Goal: Communication & Community: Share content

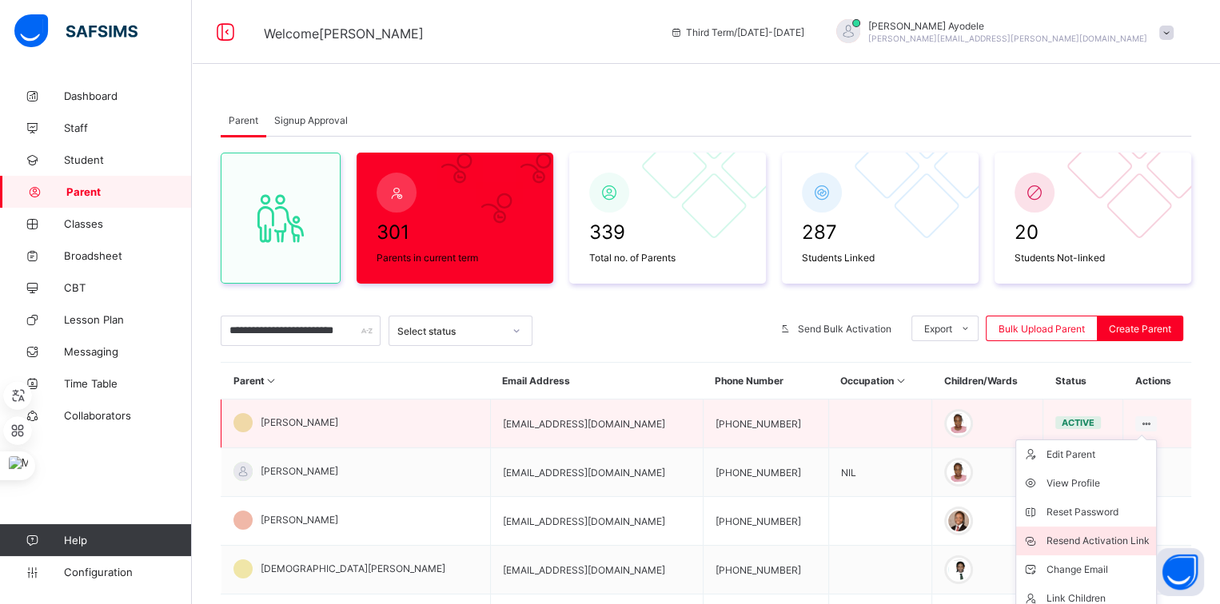
type input "**********"
click at [1083, 533] on div "Resend Activation Link" at bounding box center [1097, 541] width 103 height 16
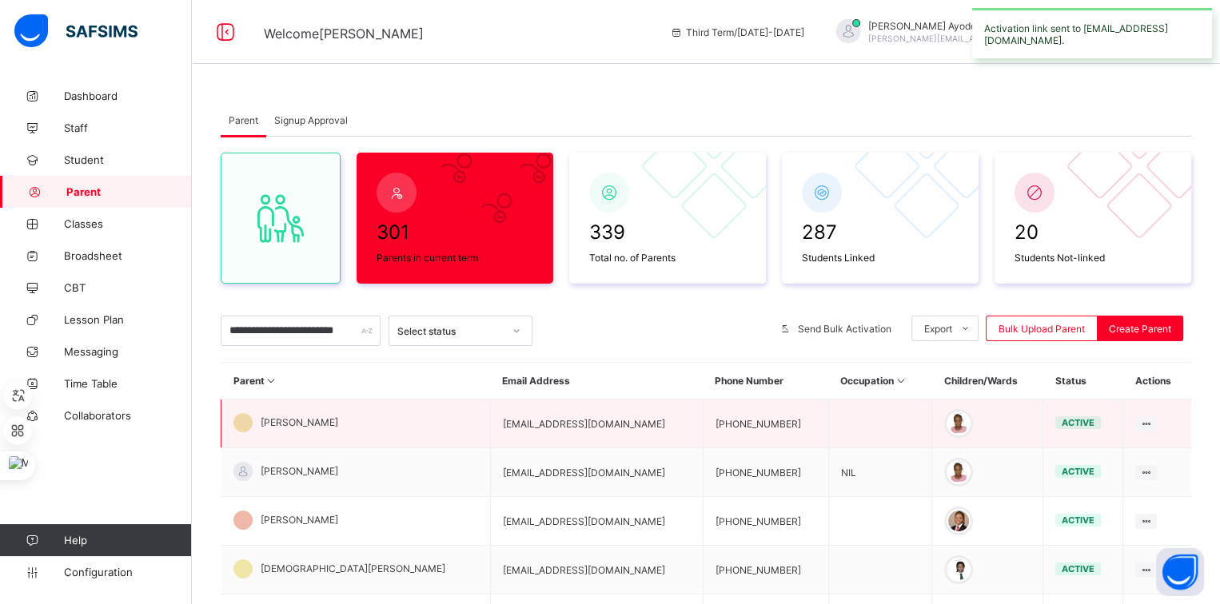
click at [319, 417] on span "[PERSON_NAME]" at bounding box center [300, 423] width 78 height 12
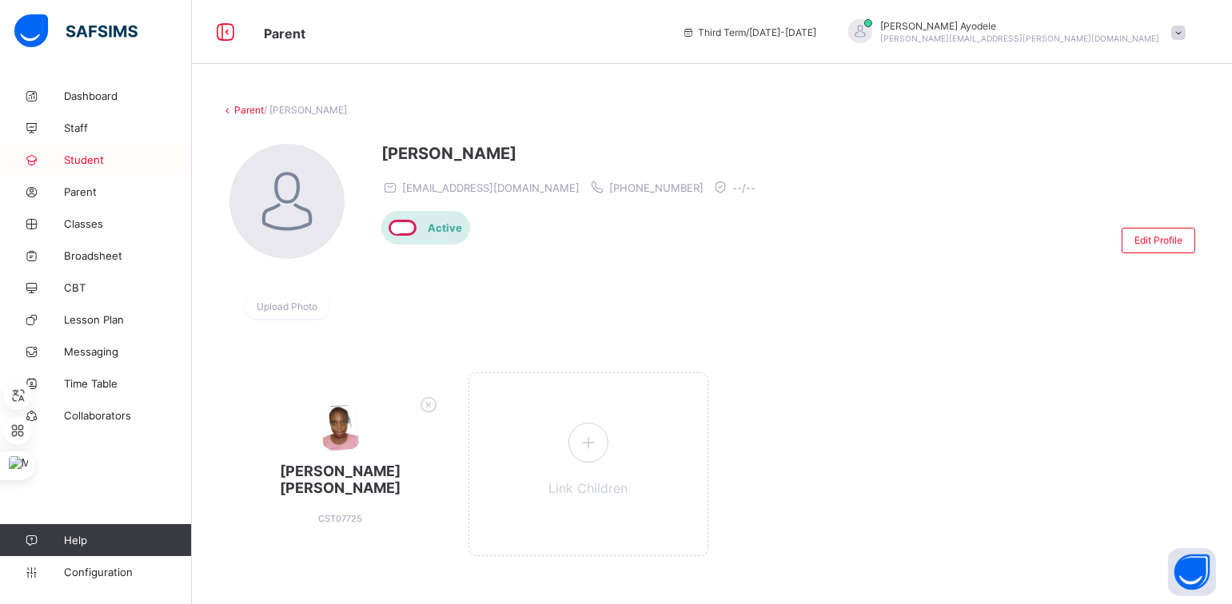
click at [122, 156] on span "Student" at bounding box center [128, 159] width 128 height 13
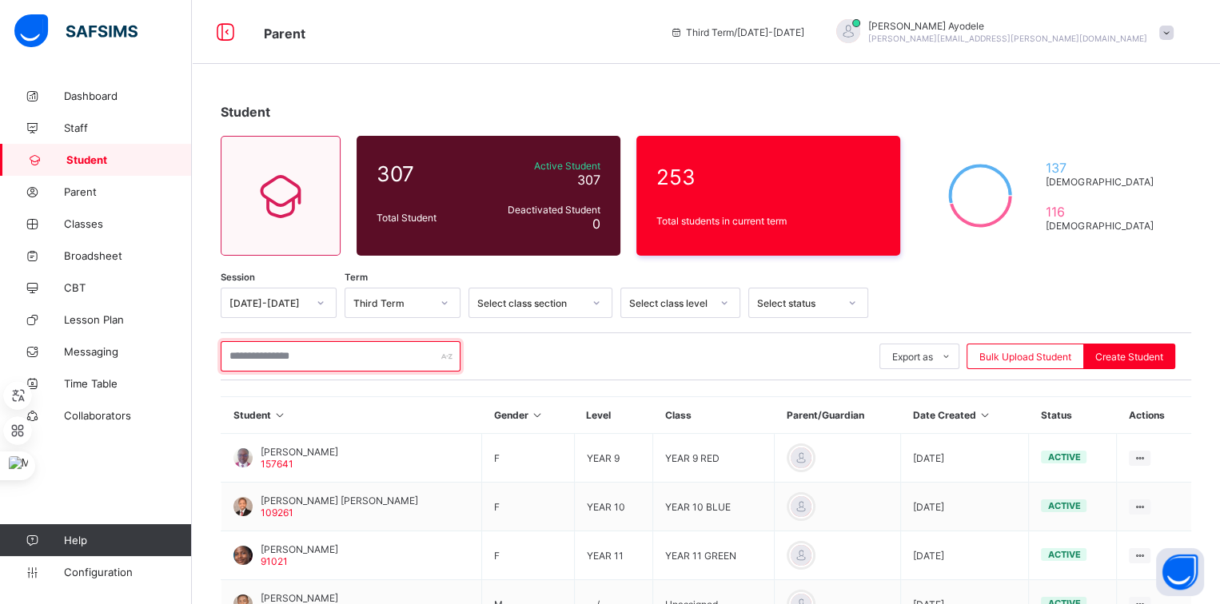
click at [281, 353] on input "text" at bounding box center [341, 356] width 240 height 30
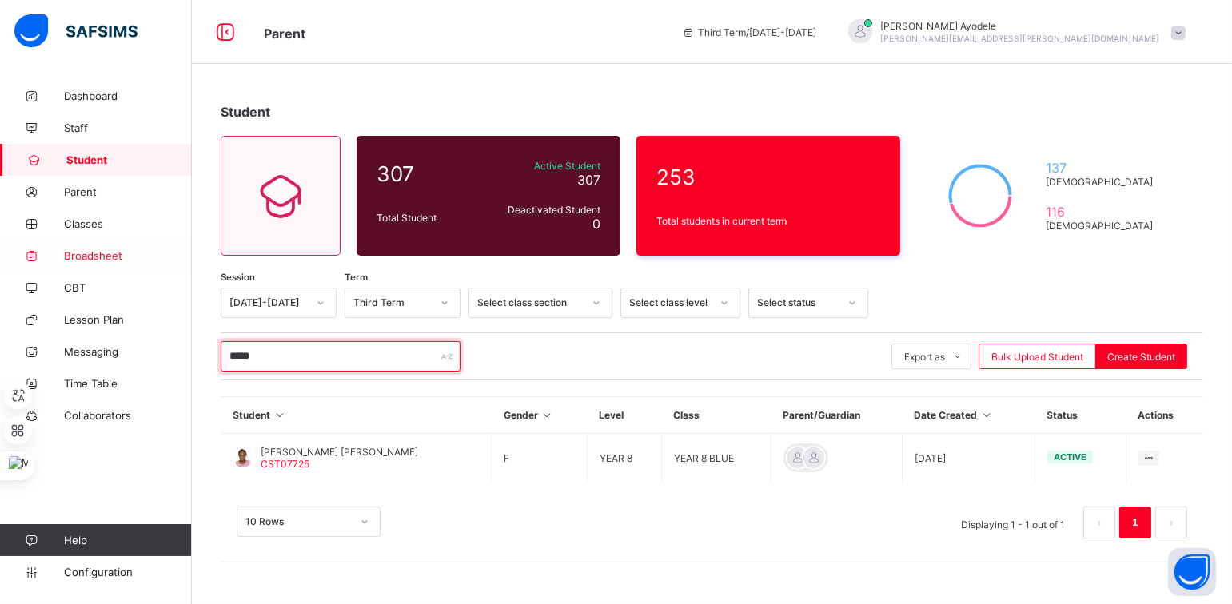
type input "*****"
click at [126, 257] on span "Broadsheet" at bounding box center [128, 255] width 128 height 13
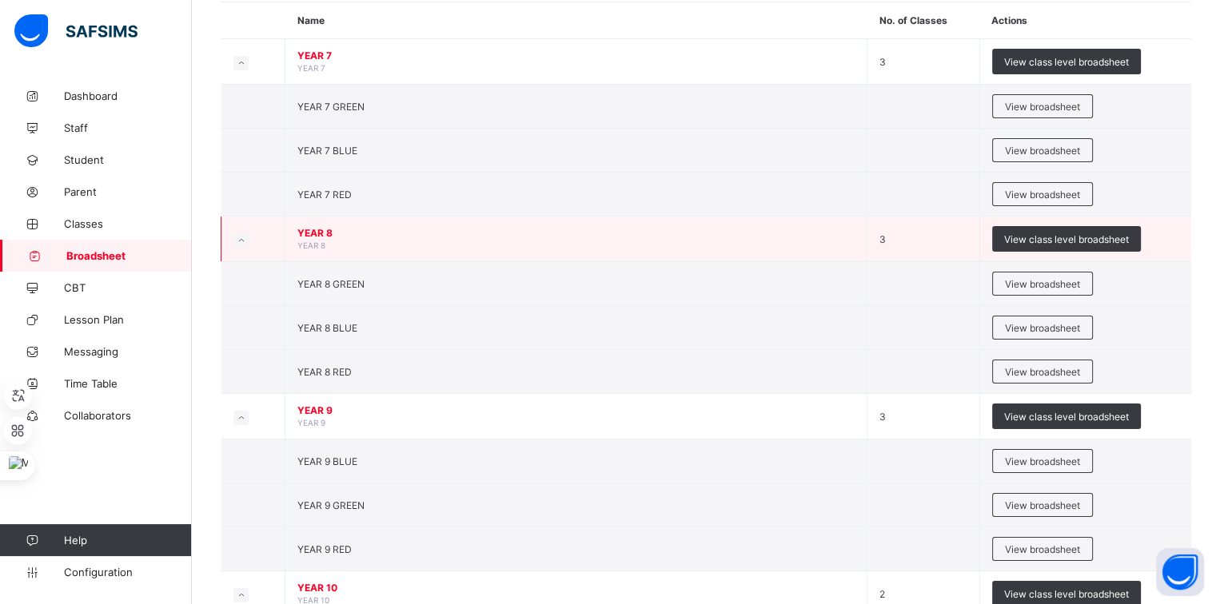
scroll to position [149, 0]
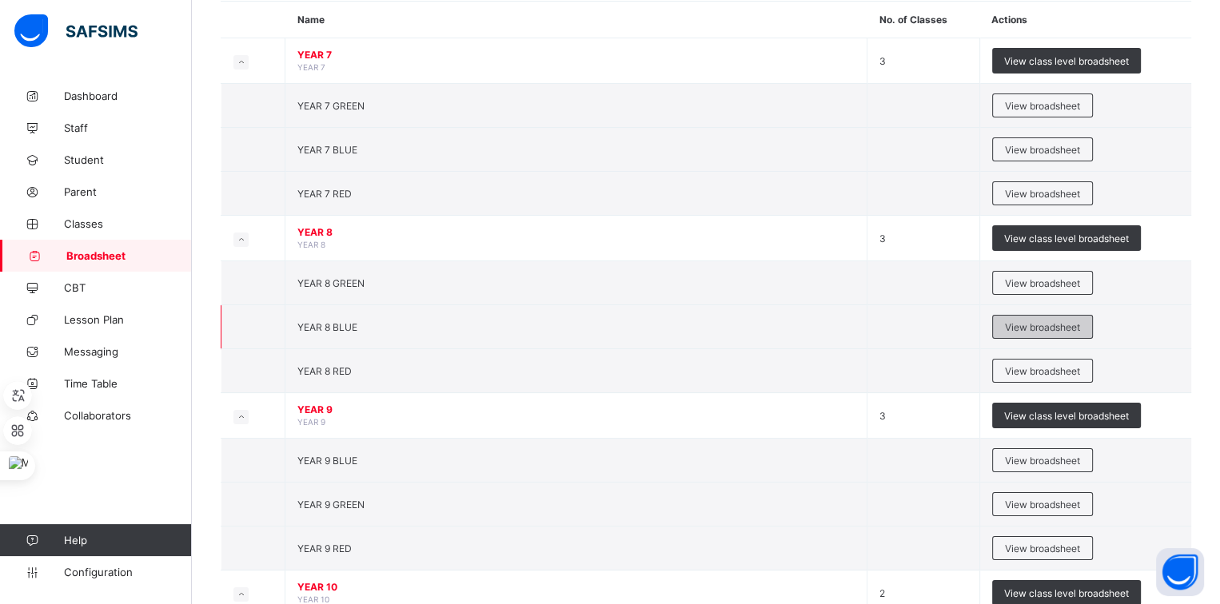
click at [1000, 323] on div "View broadsheet" at bounding box center [1042, 327] width 101 height 24
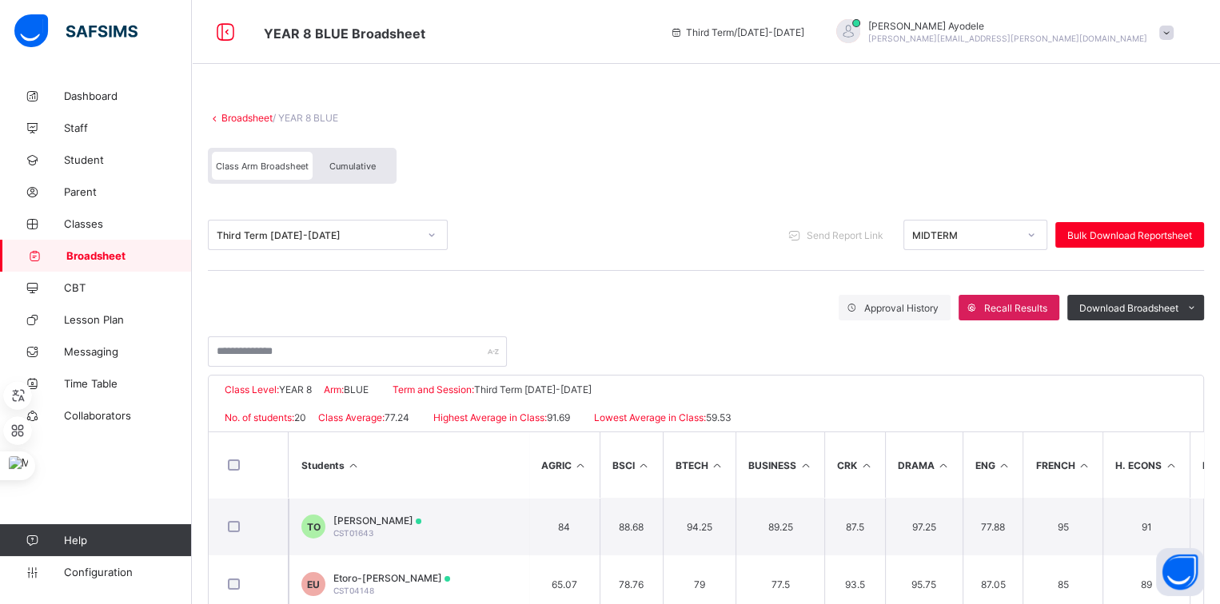
click at [362, 172] on div "Cumulative" at bounding box center [353, 166] width 80 height 28
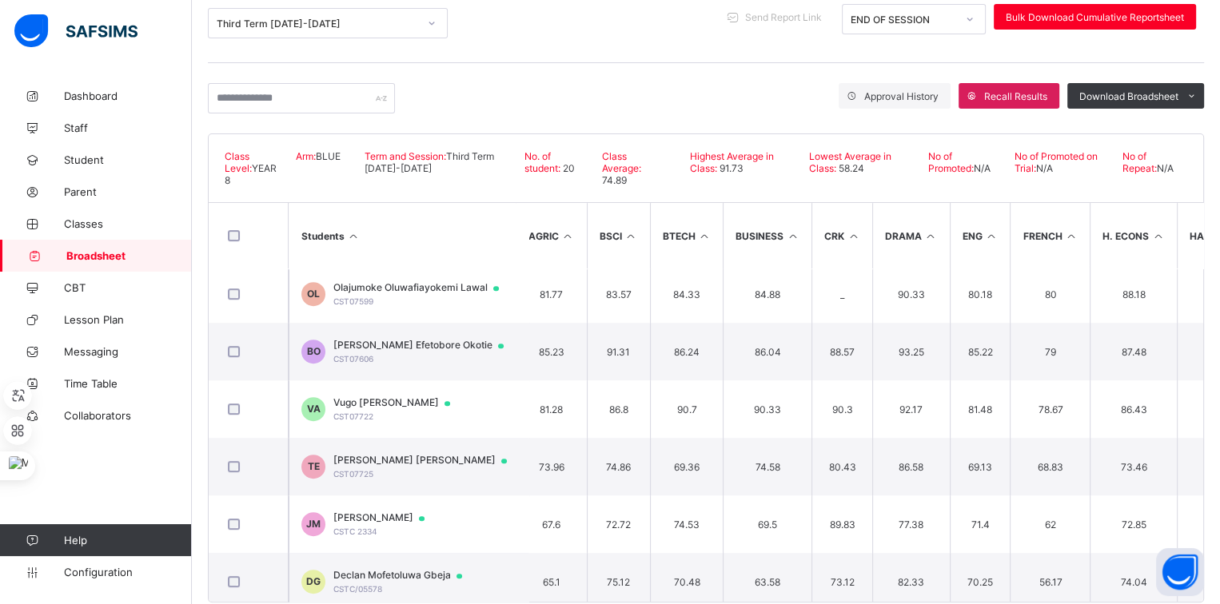
scroll to position [760, 13]
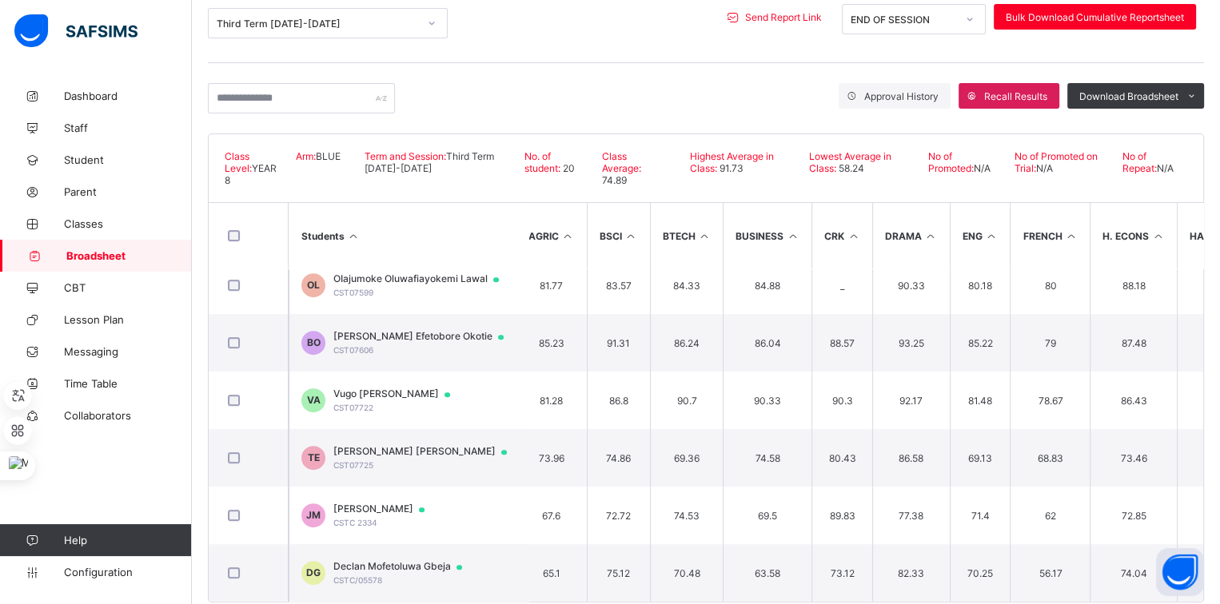
click at [800, 18] on span "Send Report Link" at bounding box center [783, 17] width 77 height 12
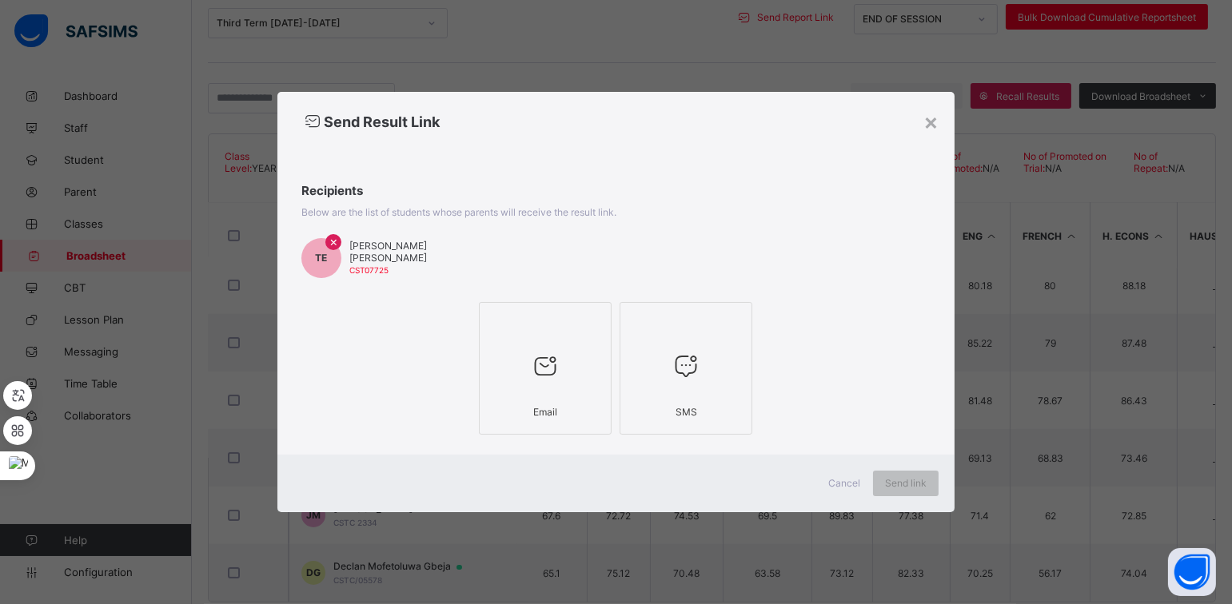
click at [560, 360] on icon at bounding box center [545, 366] width 34 height 29
click at [889, 480] on span "Send link" at bounding box center [906, 483] width 42 height 12
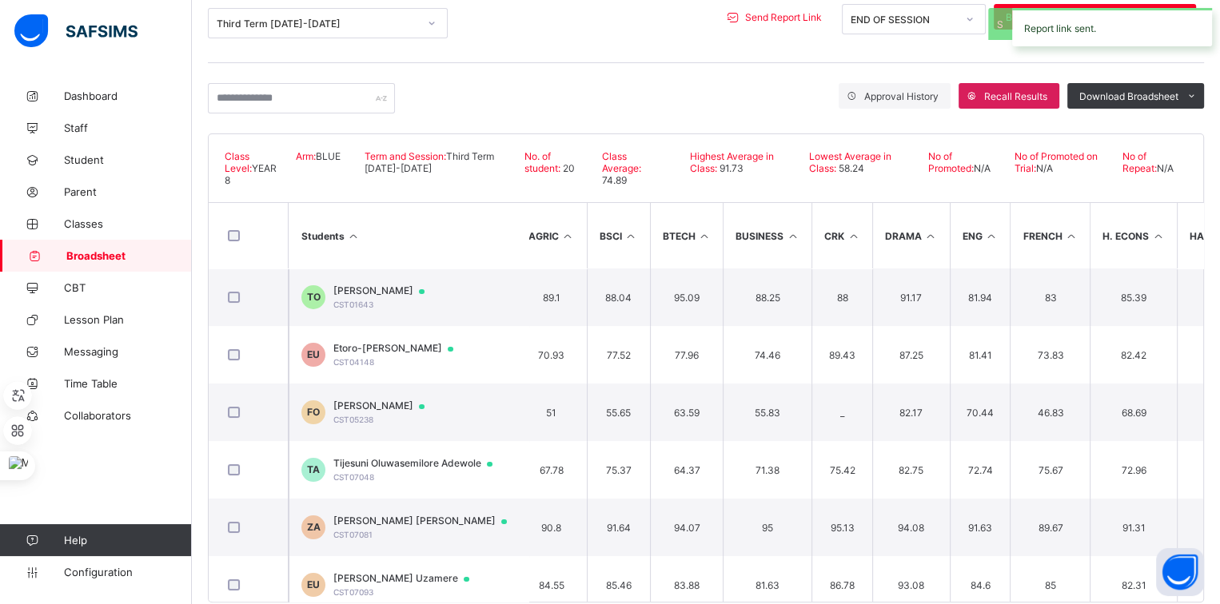
scroll to position [0, 0]
